Goal: Task Accomplishment & Management: Manage account settings

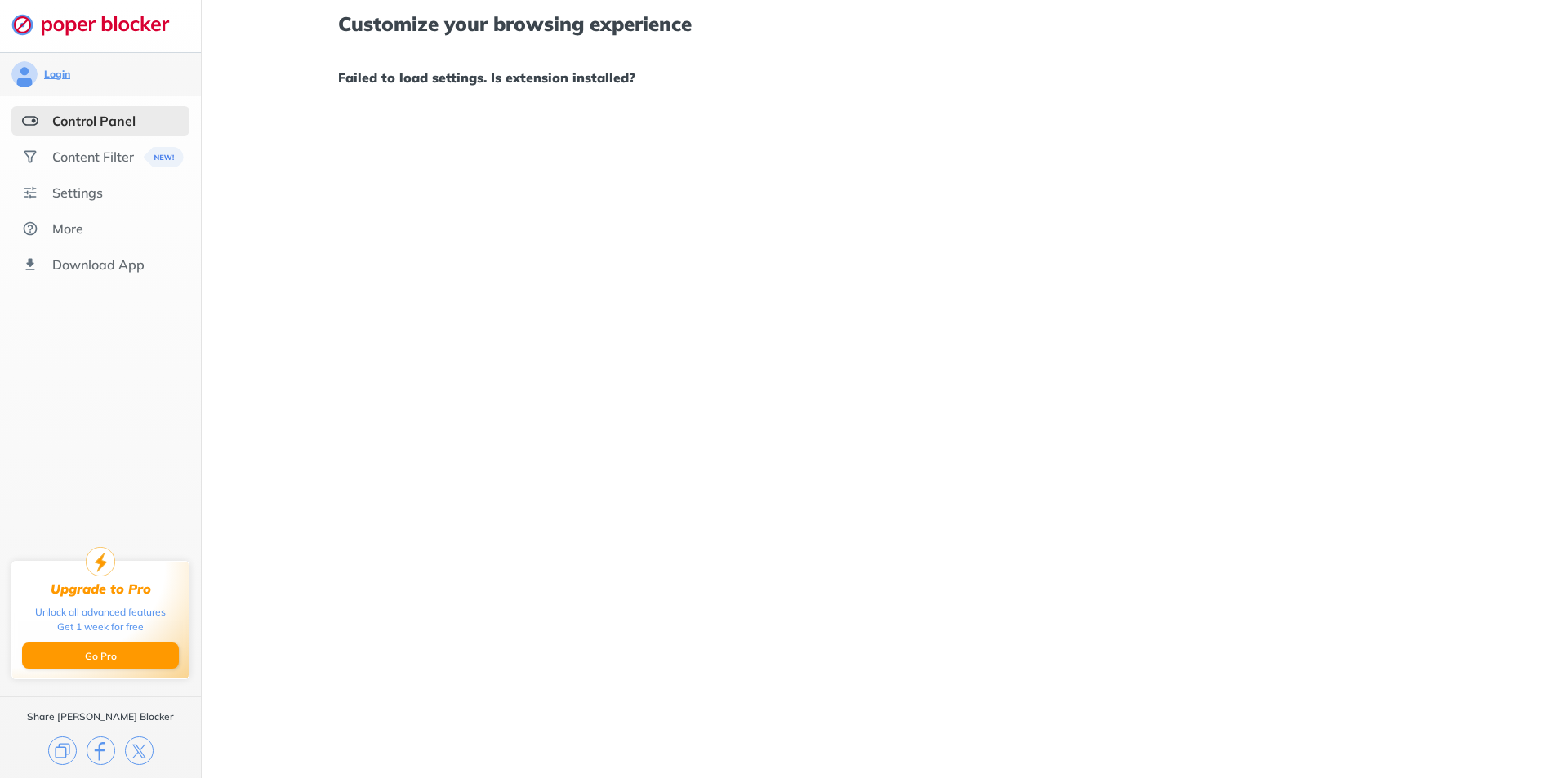
click at [52, 75] on div "Login" at bounding box center [57, 74] width 26 height 13
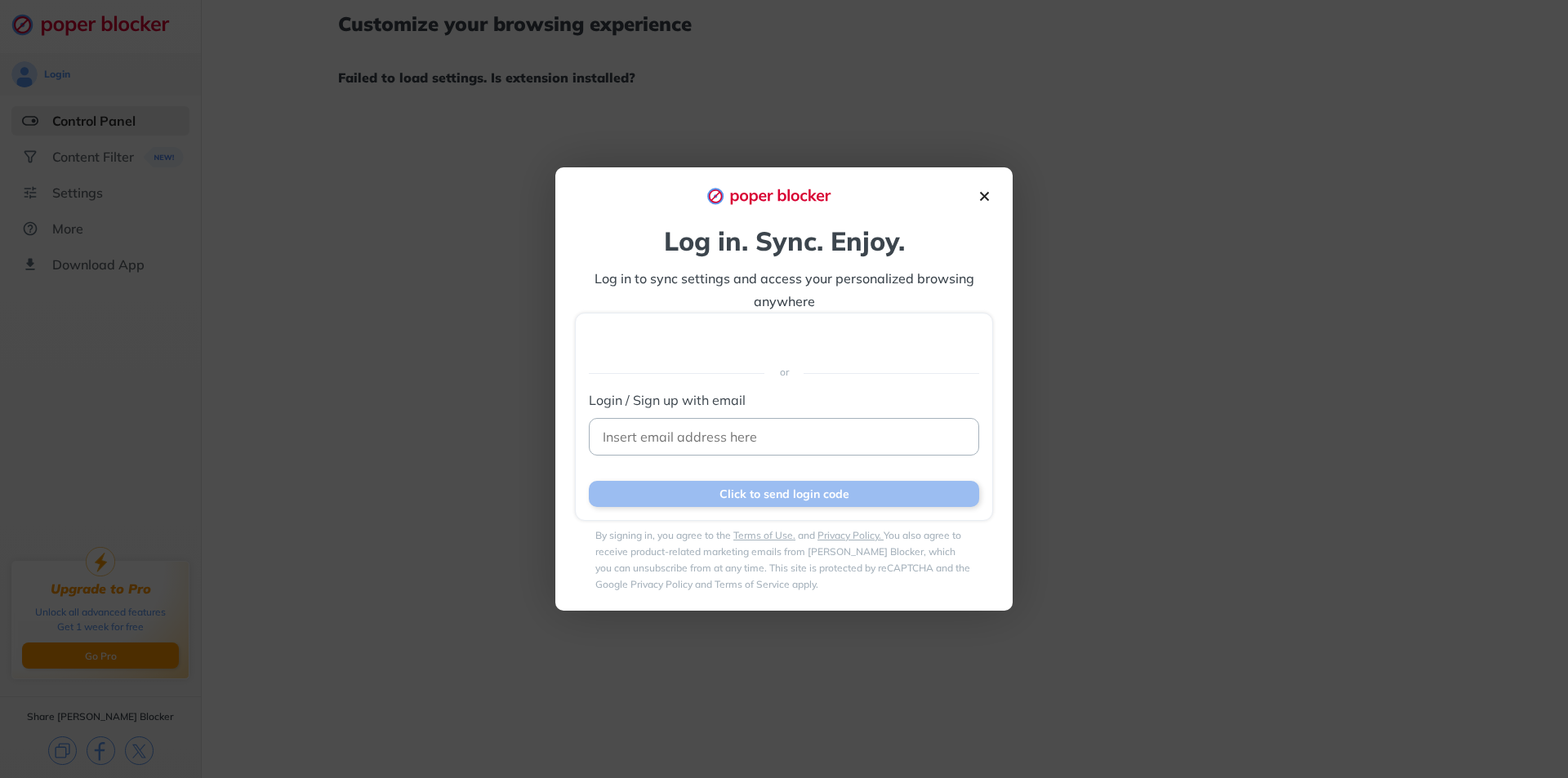
click at [986, 193] on img at bounding box center [984, 196] width 17 height 17
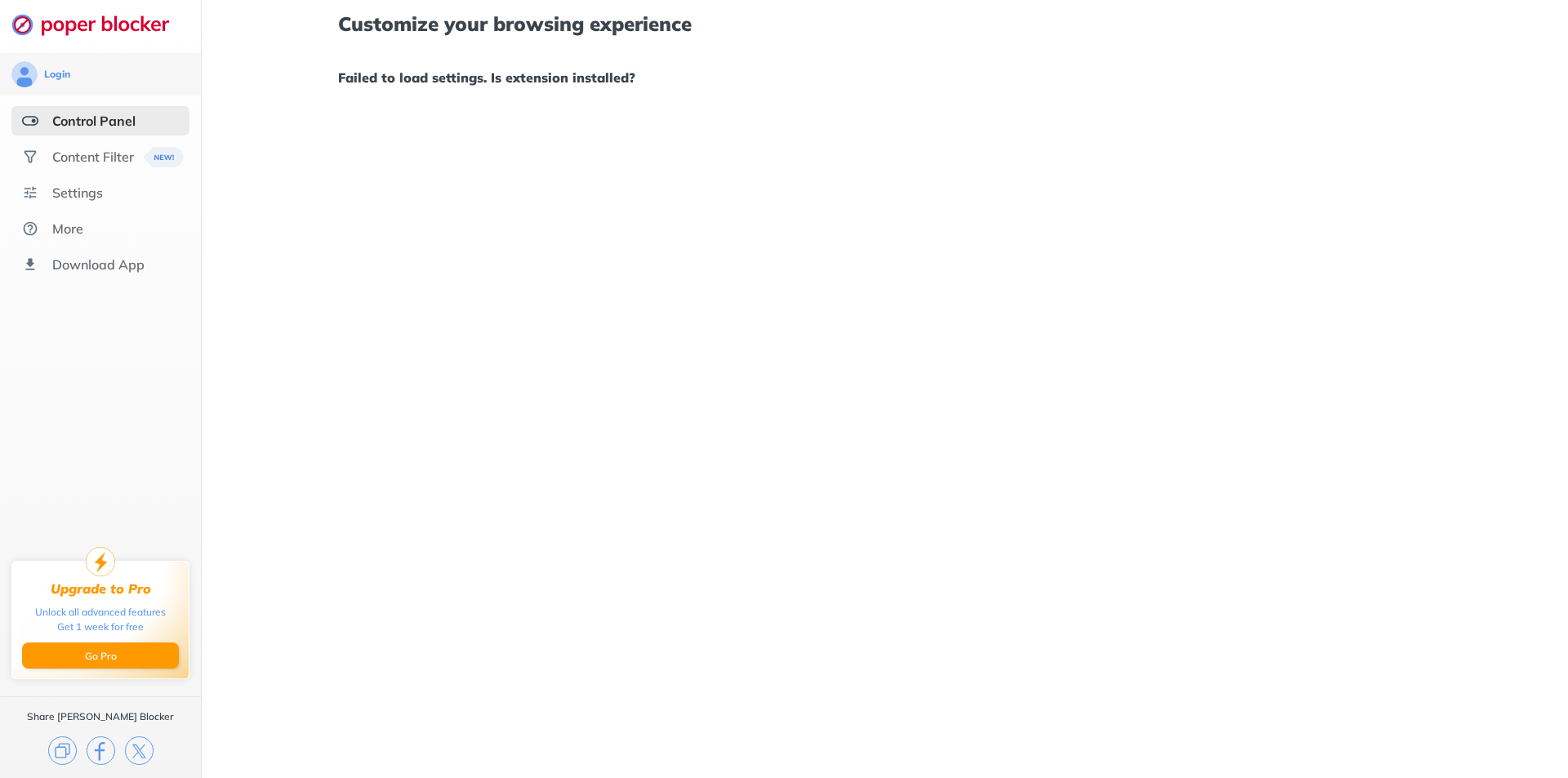
click at [77, 122] on div "Control Panel" at bounding box center [94, 121] width 84 height 17
click at [69, 73] on div "Login" at bounding box center [57, 74] width 26 height 13
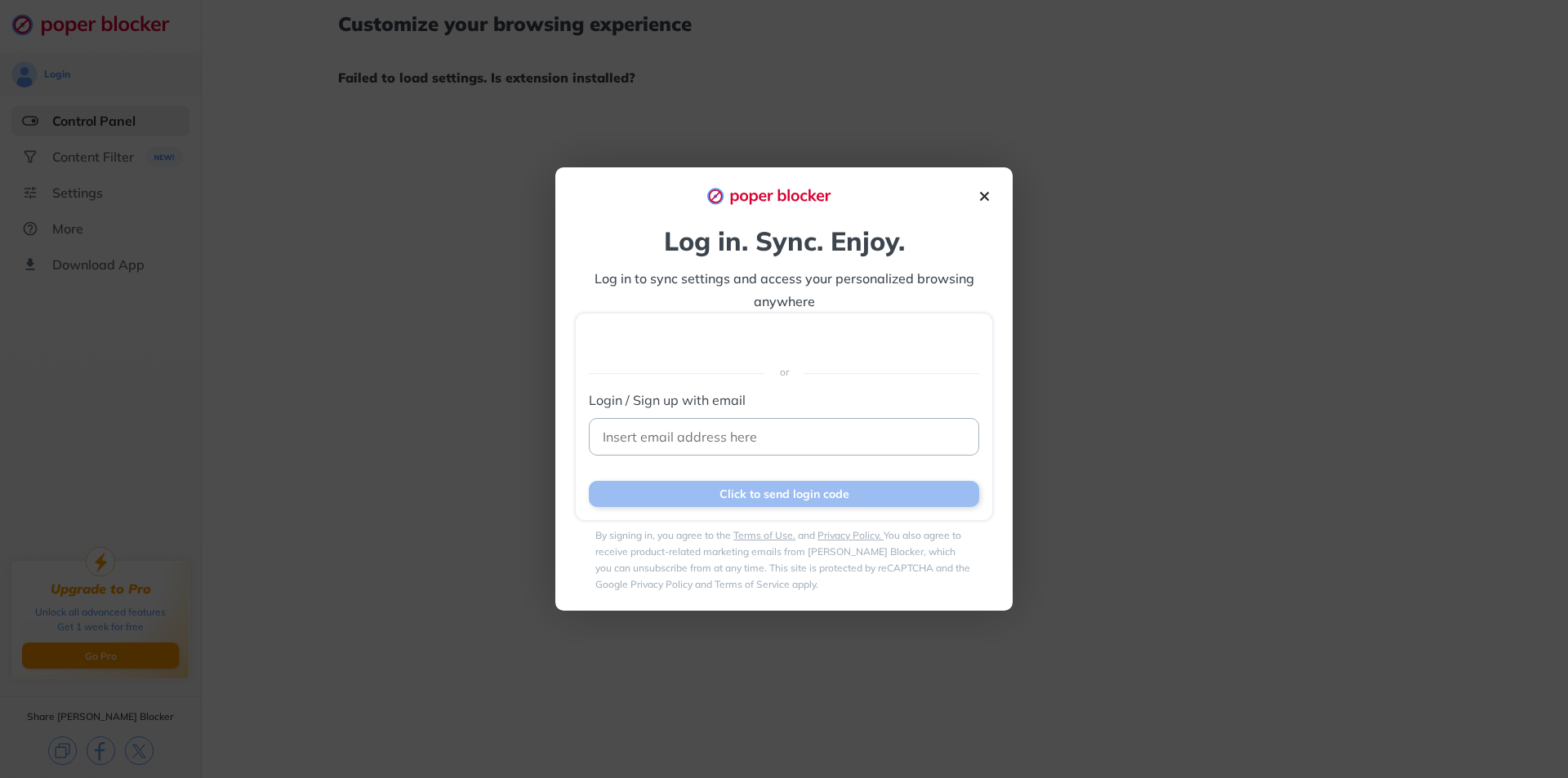
drag, startPoint x: 982, startPoint y: 194, endPoint x: 1017, endPoint y: 192, distance: 35.1
click at [982, 195] on img at bounding box center [984, 196] width 17 height 17
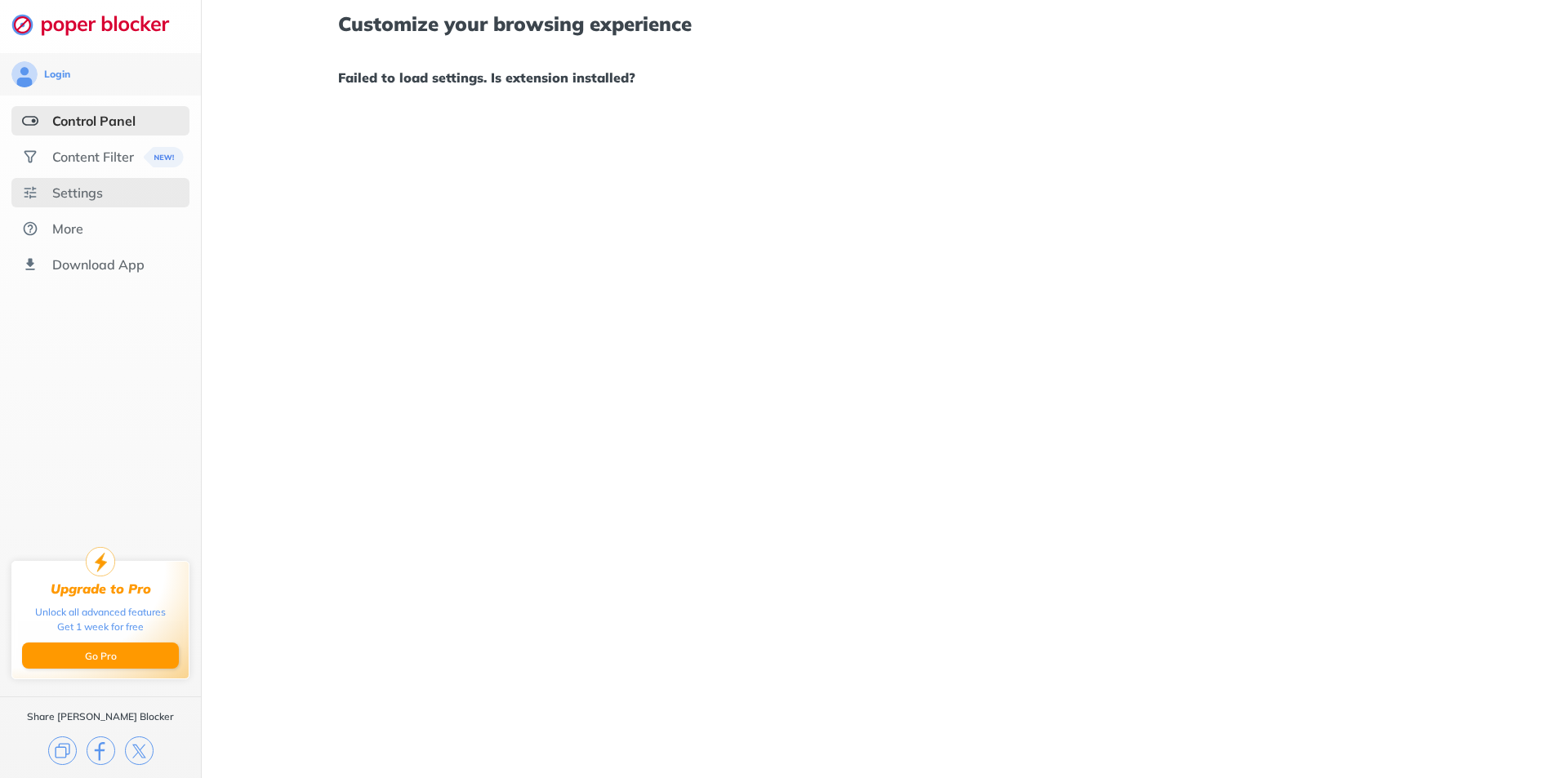
click at [92, 192] on div "Settings" at bounding box center [77, 193] width 51 height 17
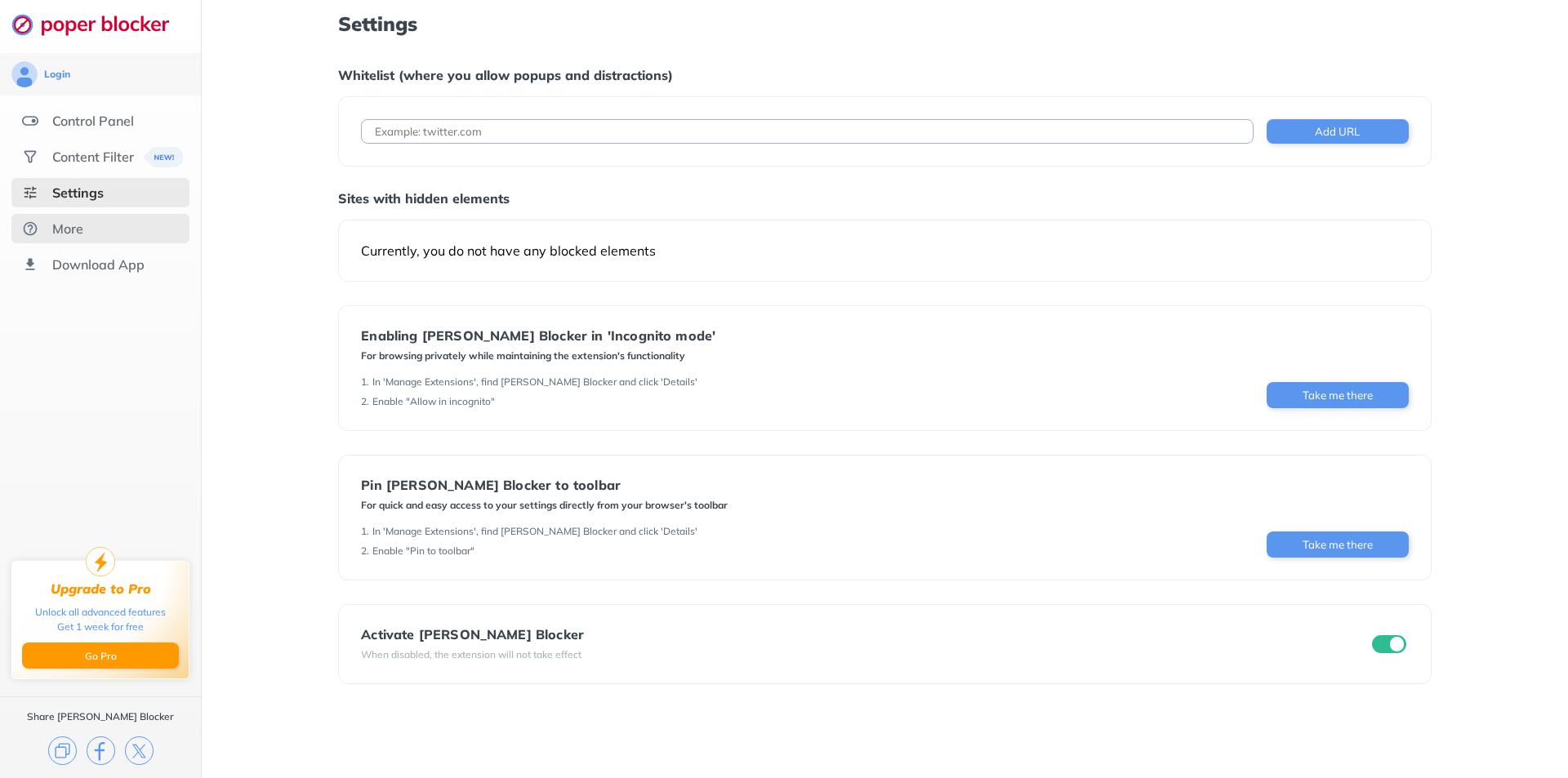
click at [59, 233] on div "More" at bounding box center [67, 228] width 31 height 17
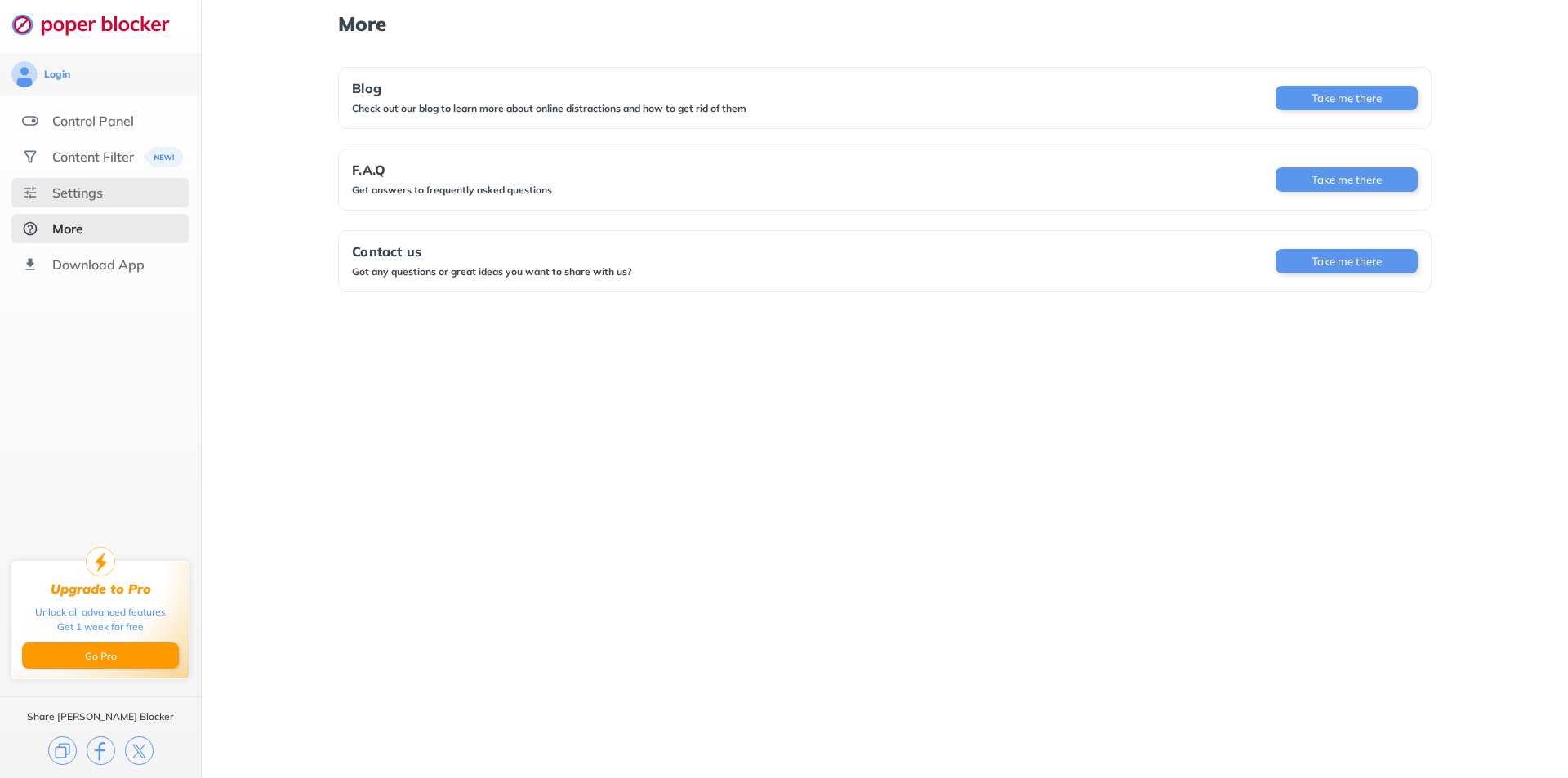
click at [65, 191] on div "Settings" at bounding box center [77, 193] width 51 height 17
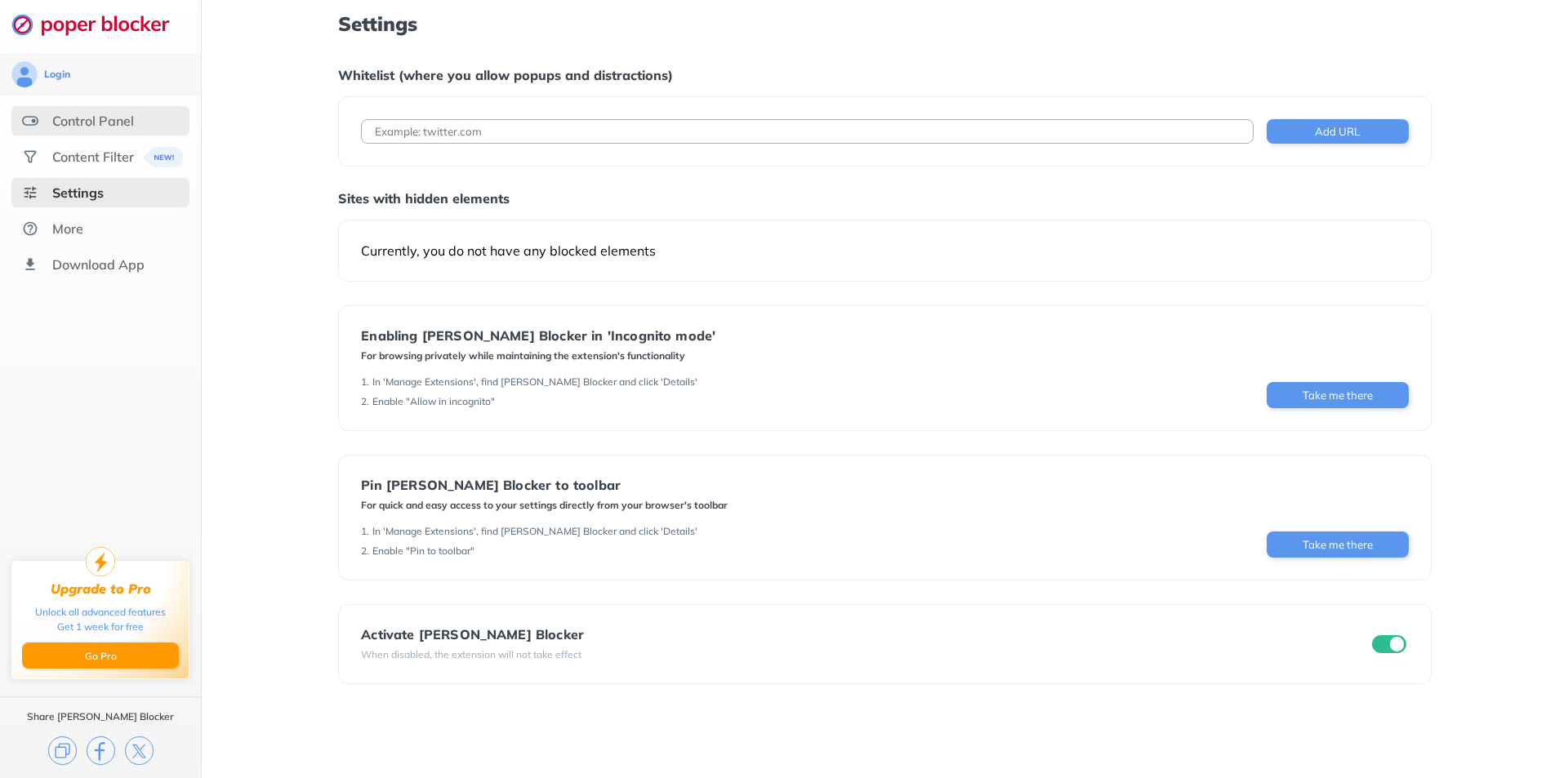
click at [104, 122] on div "Control Panel" at bounding box center [93, 121] width 82 height 17
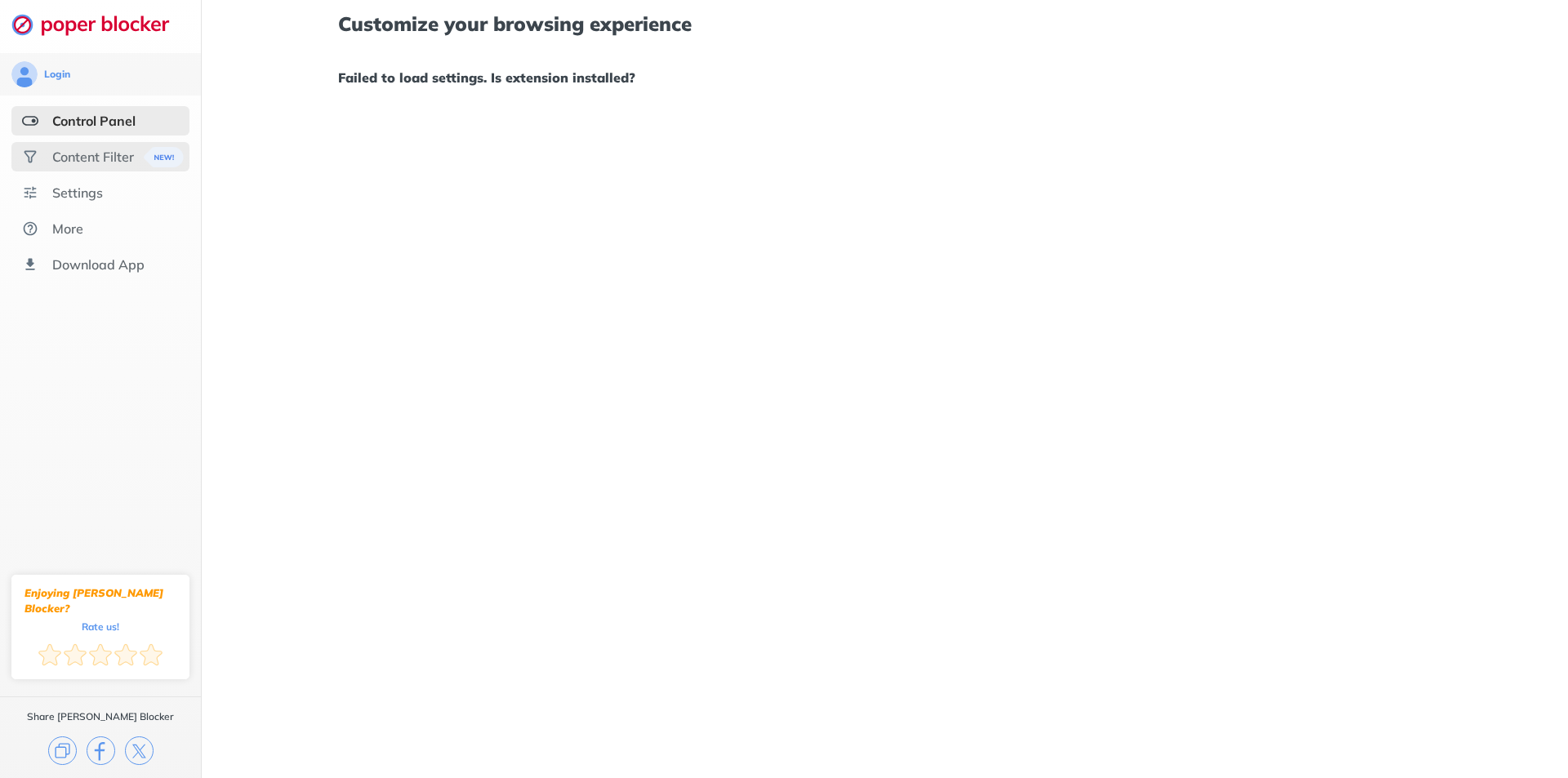
click at [83, 156] on div "Content Filter" at bounding box center [93, 157] width 82 height 17
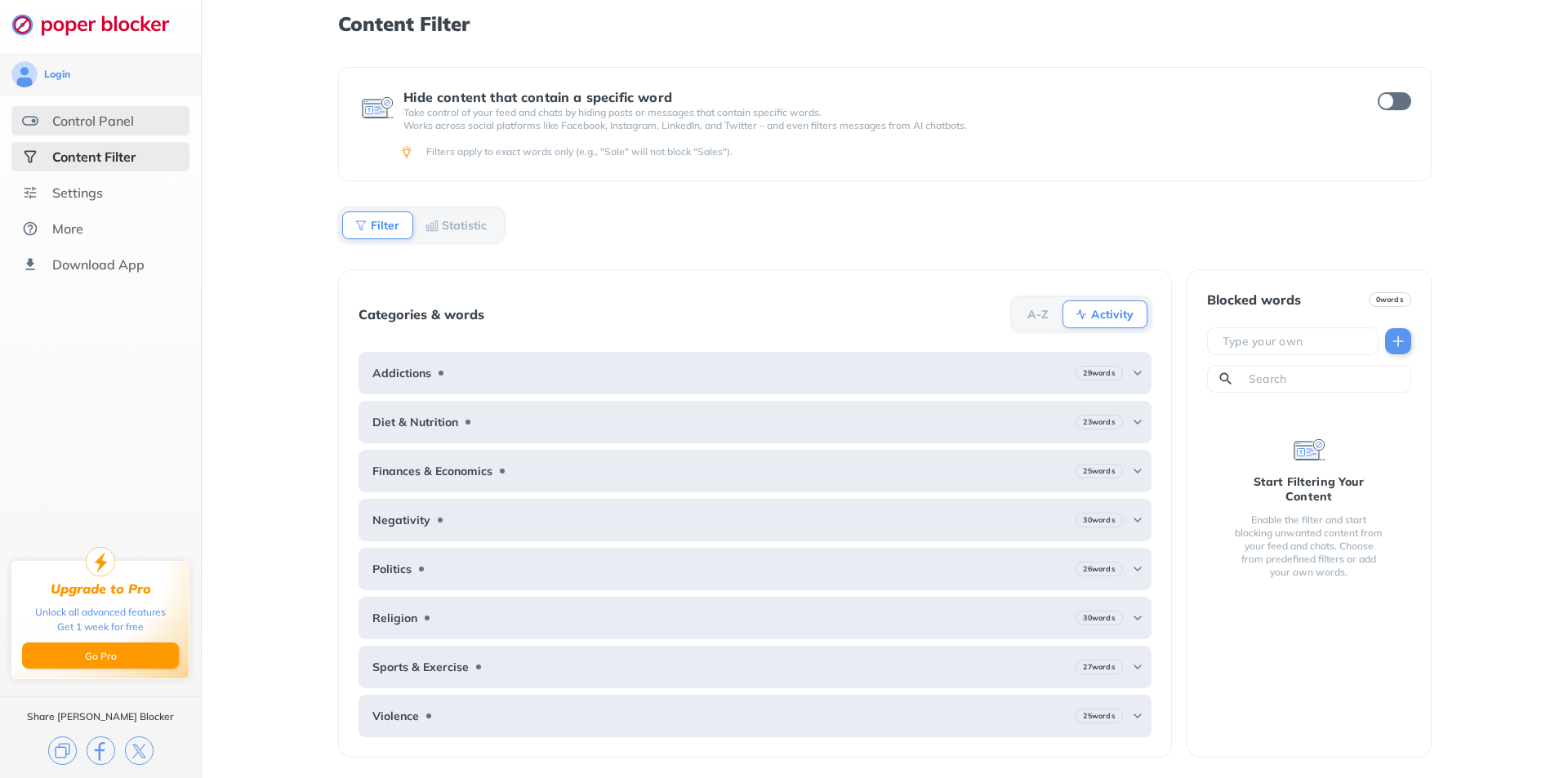
click at [103, 122] on div "Control Panel" at bounding box center [93, 121] width 82 height 17
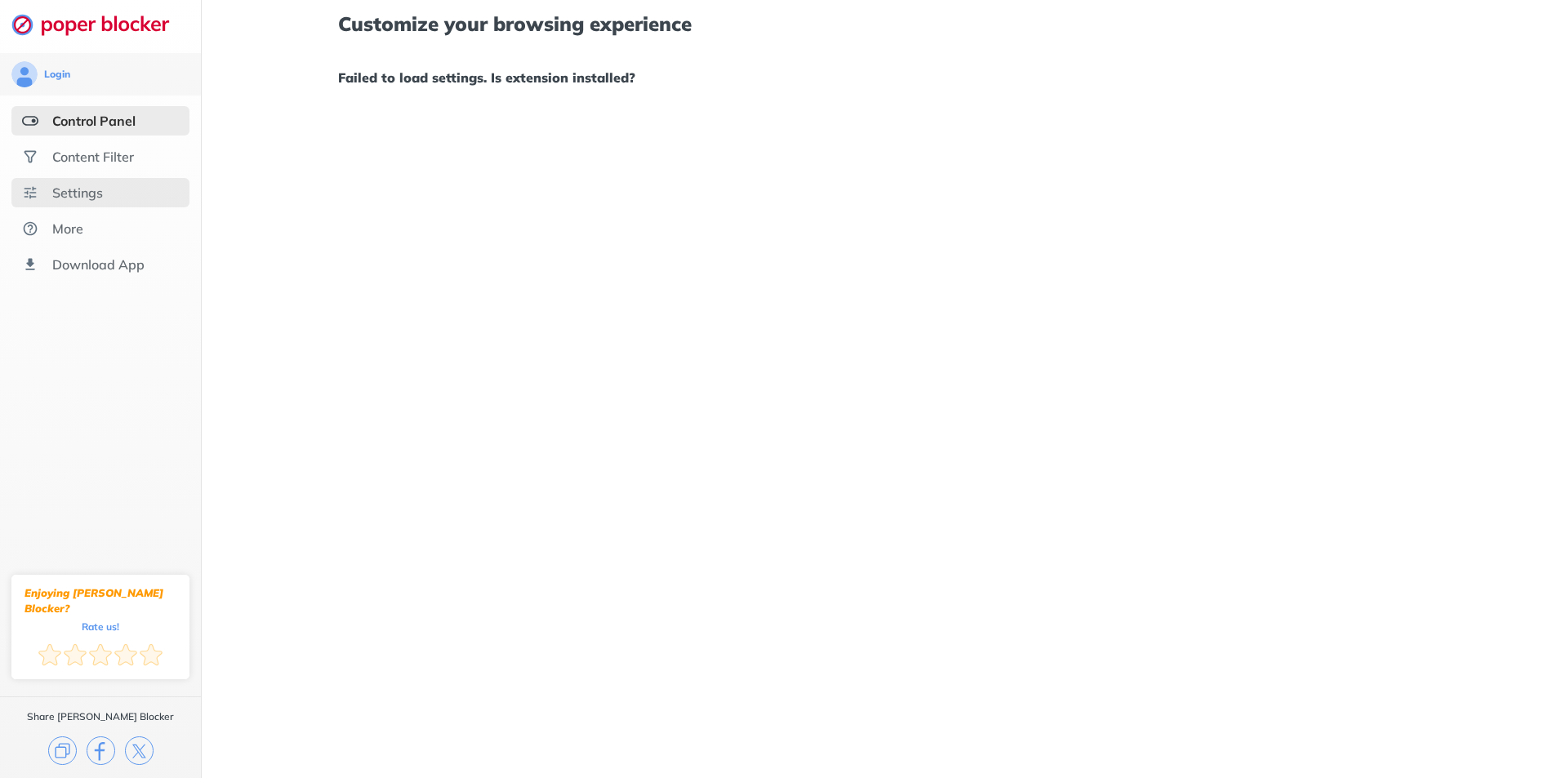
click at [77, 194] on div "Settings" at bounding box center [77, 193] width 51 height 17
